Goal: Information Seeking & Learning: Learn about a topic

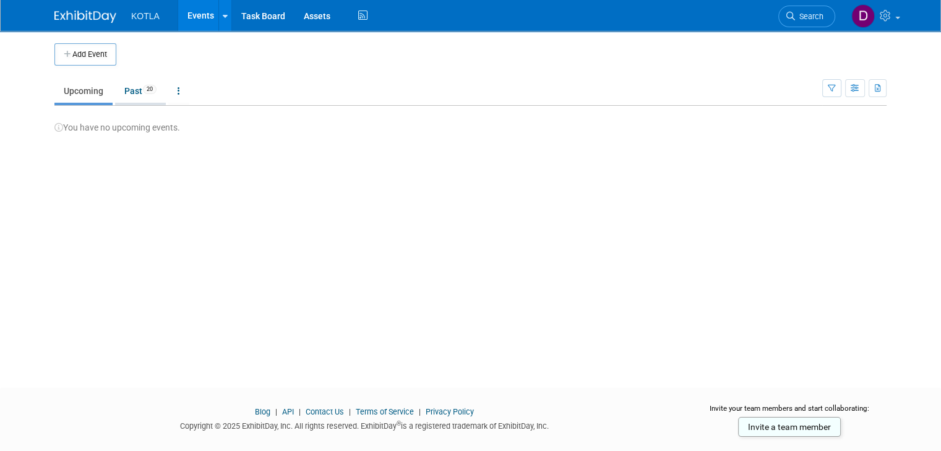
click at [126, 98] on link "Past 20" at bounding box center [140, 91] width 51 height 24
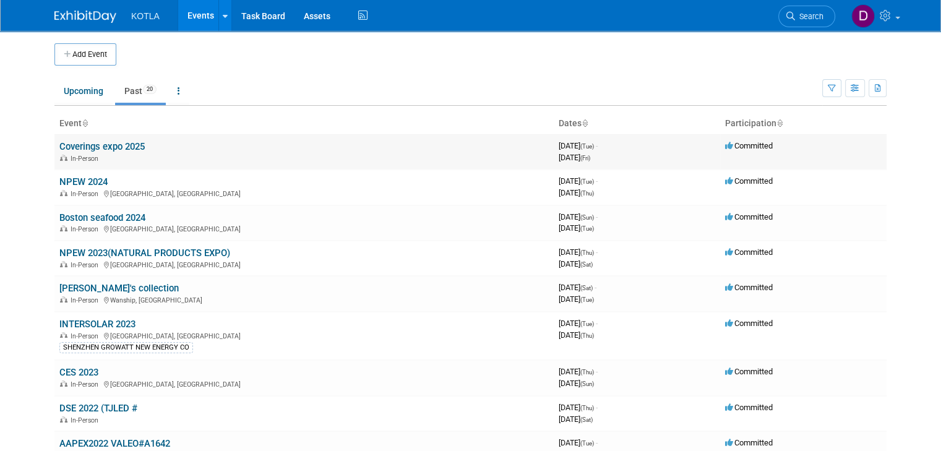
click at [125, 140] on td "Coverings expo 2025 In-Person" at bounding box center [304, 151] width 500 height 35
click at [124, 142] on link "Coverings expo 2025" at bounding box center [101, 146] width 85 height 11
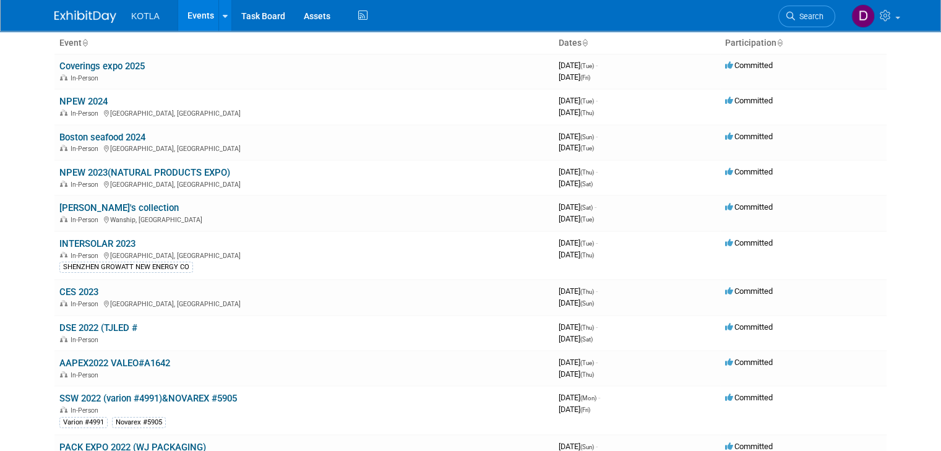
scroll to position [50, 0]
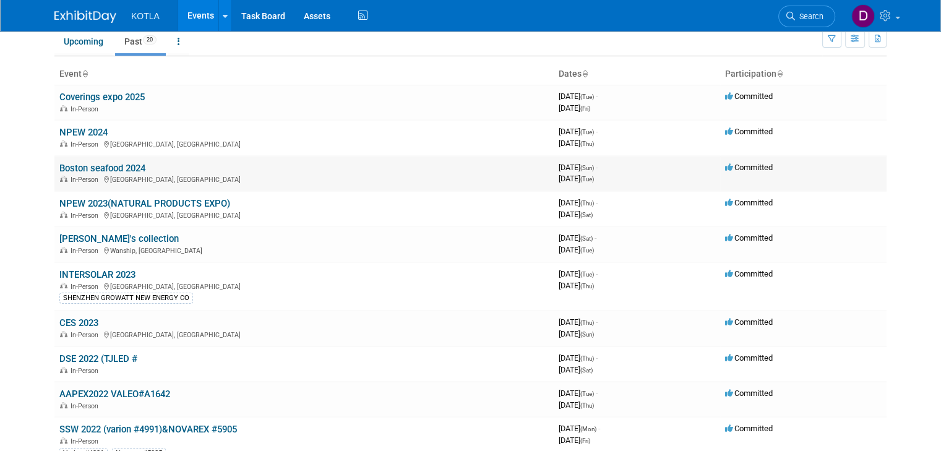
click at [111, 168] on link "Boston seafood 2024" at bounding box center [102, 168] width 86 height 11
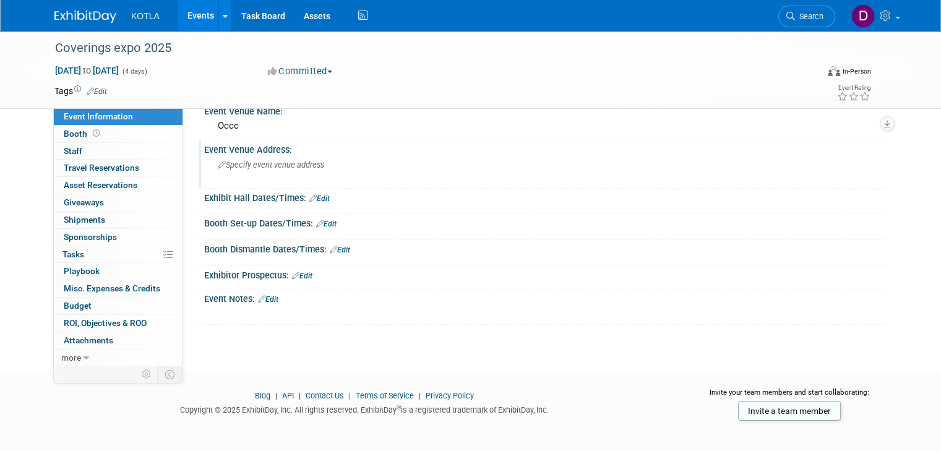
scroll to position [62, 0]
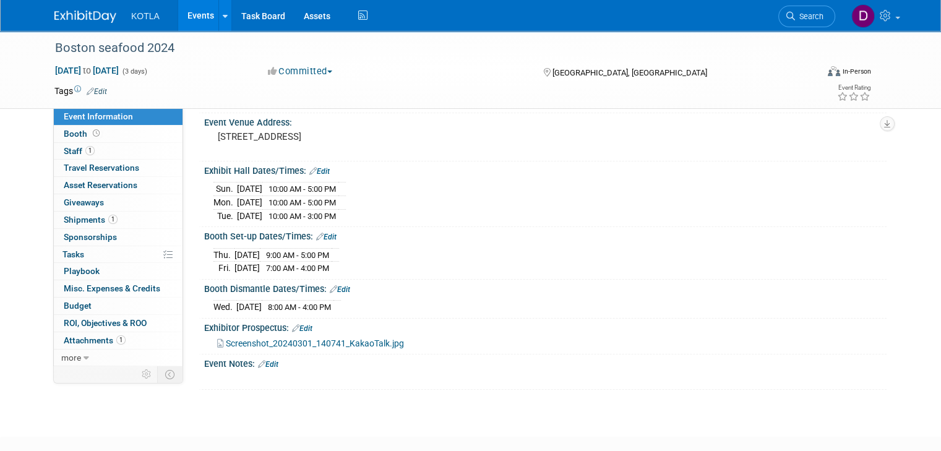
scroll to position [82, 0]
